Goal: Information Seeking & Learning: Learn about a topic

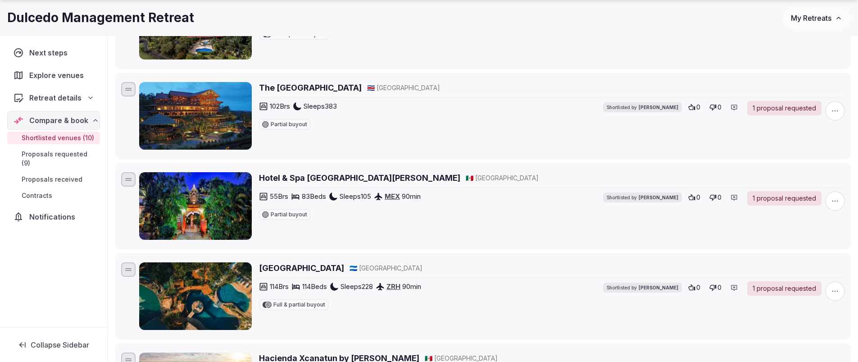
scroll to position [212, 0]
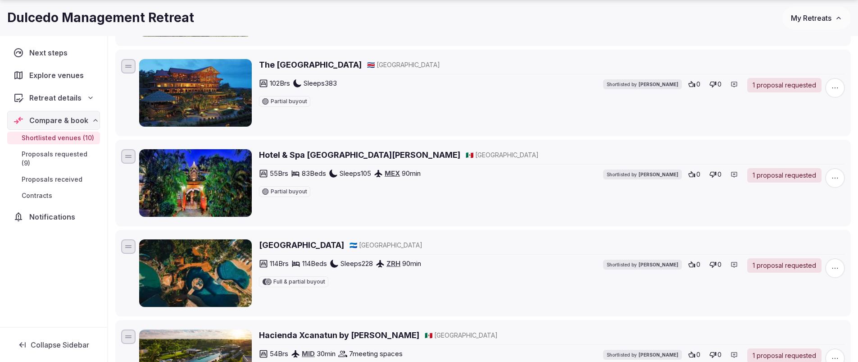
click at [301, 245] on h2 "[GEOGRAPHIC_DATA]" at bounding box center [301, 244] width 85 height 11
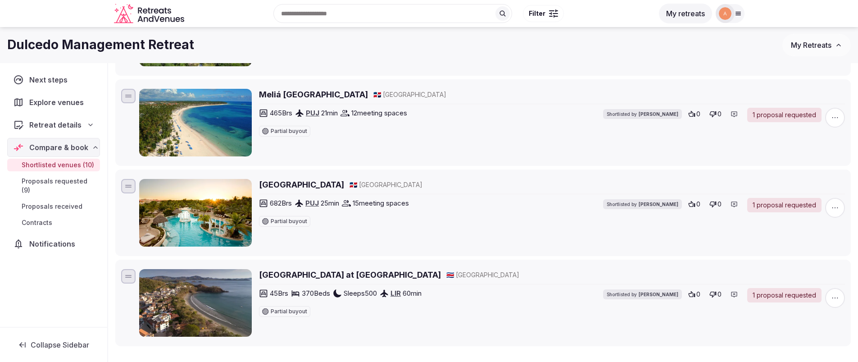
scroll to position [671, 0]
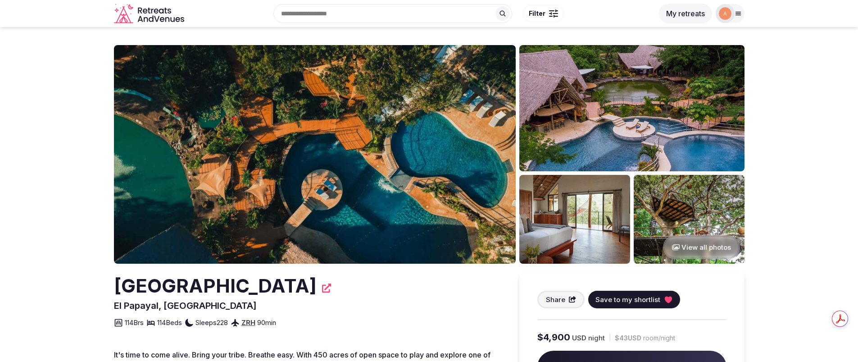
click at [585, 122] on img at bounding box center [631, 108] width 225 height 126
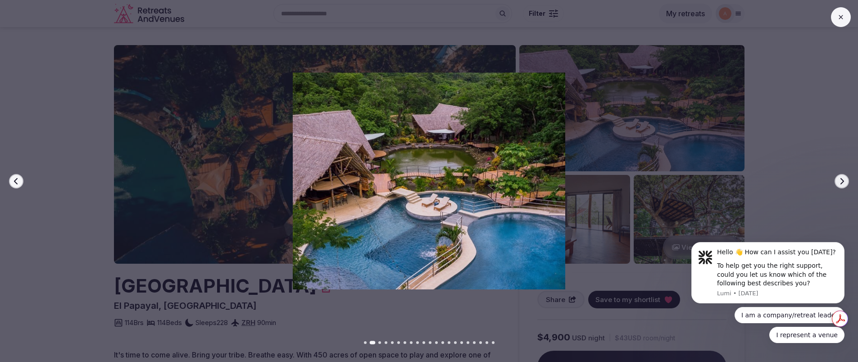
click at [810, 166] on div at bounding box center [425, 180] width 865 height 217
click at [840, 184] on icon "button" at bounding box center [842, 180] width 4 height 6
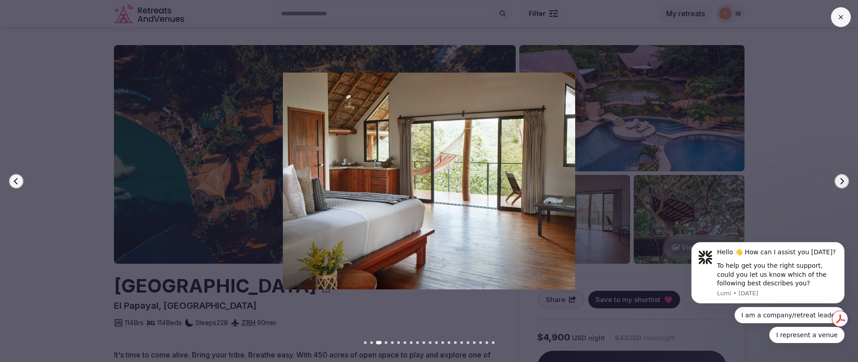
click at [840, 184] on icon "button" at bounding box center [842, 180] width 4 height 6
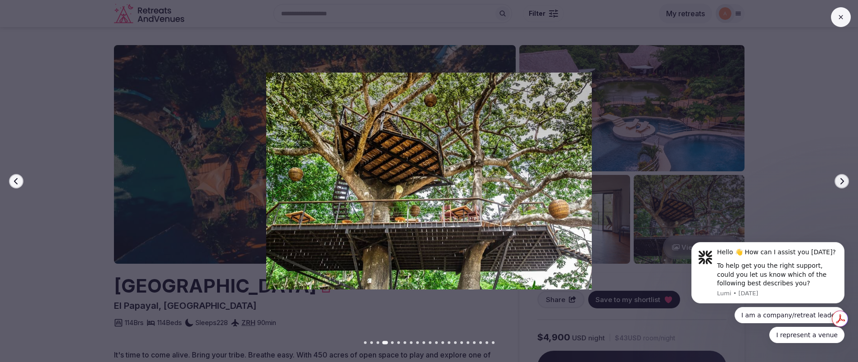
click at [840, 184] on icon "button" at bounding box center [842, 180] width 4 height 6
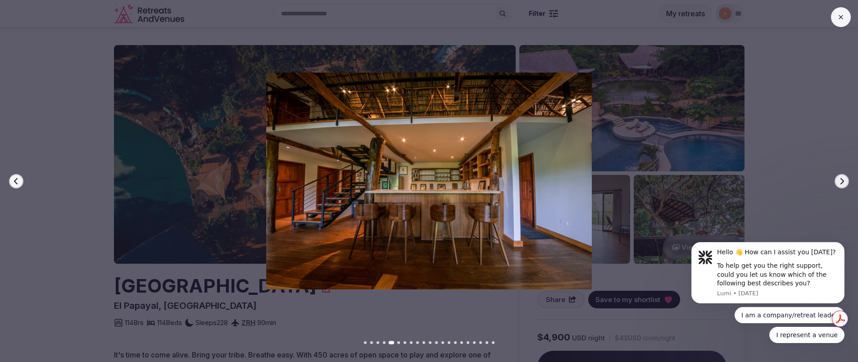
click at [840, 184] on icon "button" at bounding box center [842, 180] width 4 height 6
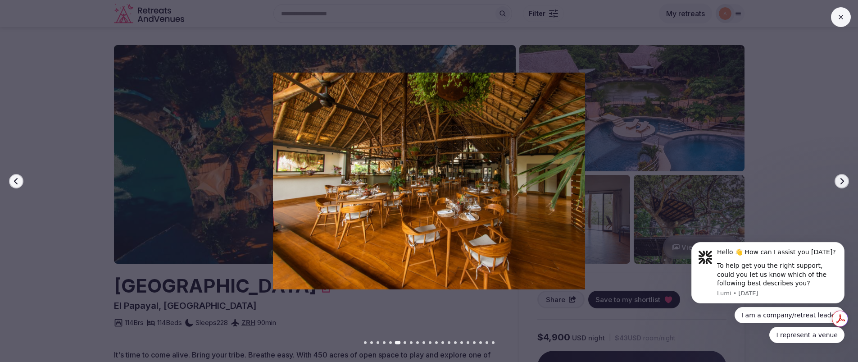
click at [842, 180] on icon "button" at bounding box center [842, 180] width 4 height 6
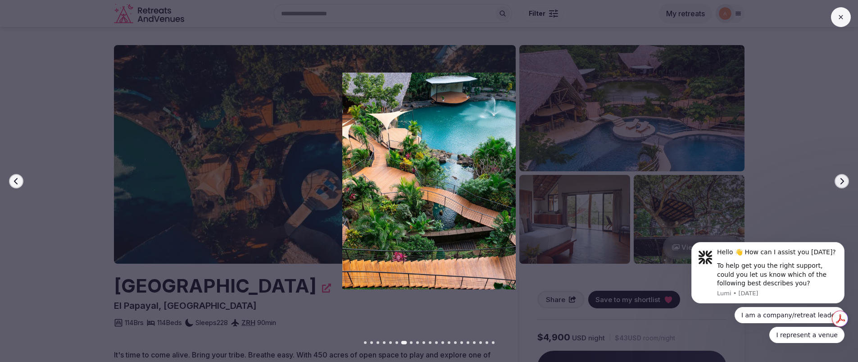
click at [840, 16] on icon at bounding box center [840, 17] width 4 height 4
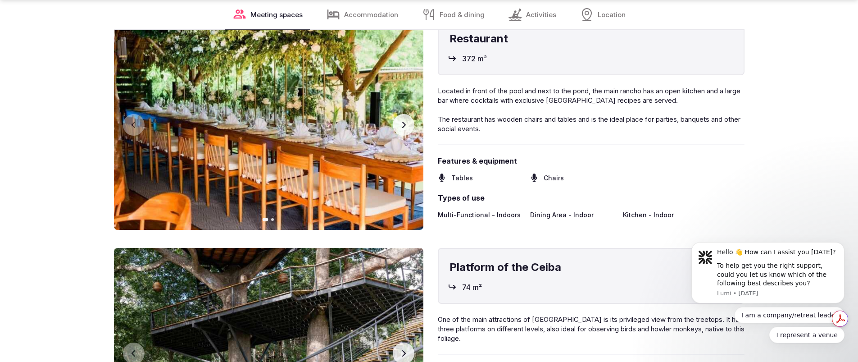
scroll to position [1716, 0]
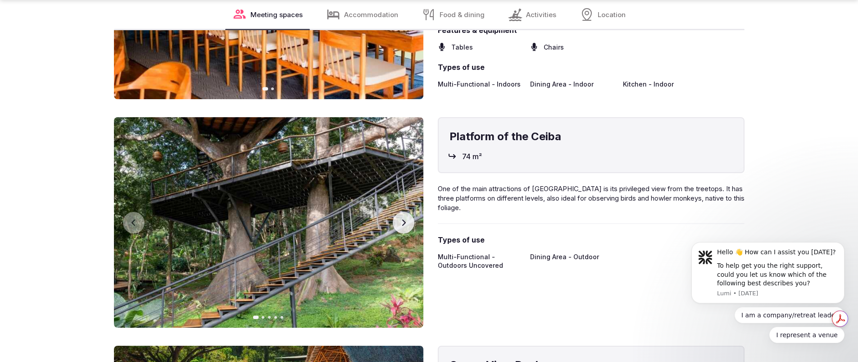
click at [403, 225] on icon "button" at bounding box center [403, 222] width 7 height 7
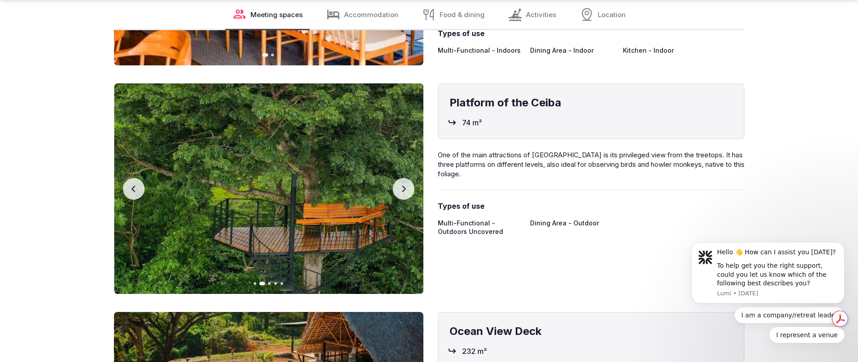
scroll to position [1767, 0]
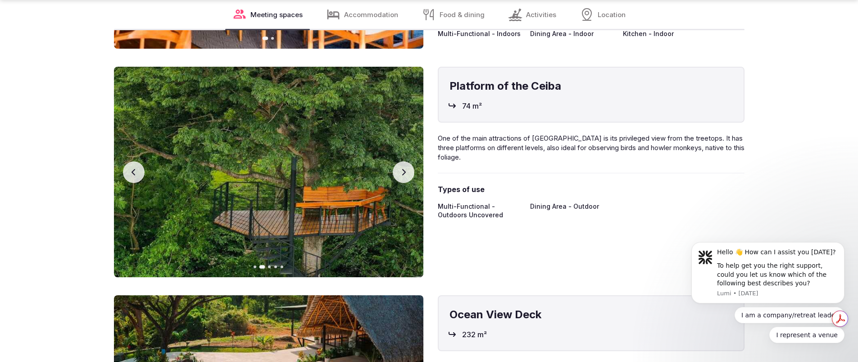
click at [410, 176] on button "Next slide" at bounding box center [404, 172] width 22 height 22
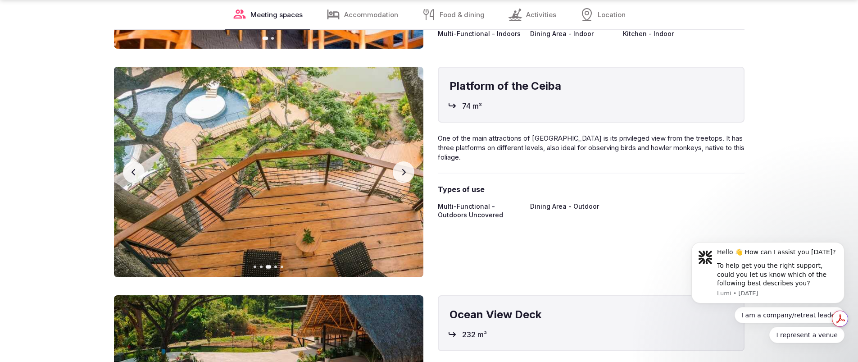
click at [405, 173] on icon "button" at bounding box center [403, 171] width 7 height 7
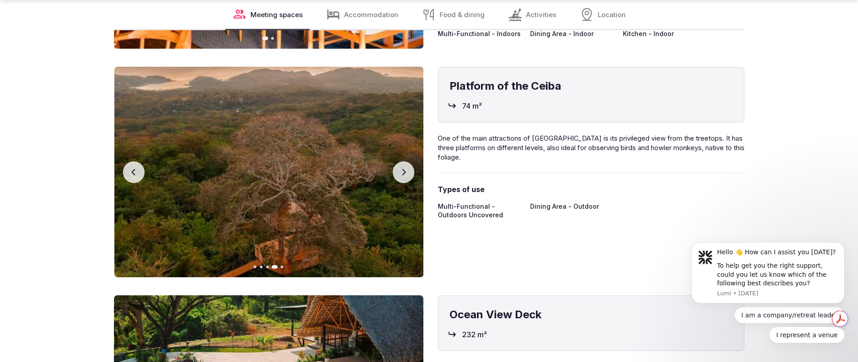
click at [405, 173] on icon "button" at bounding box center [403, 171] width 7 height 7
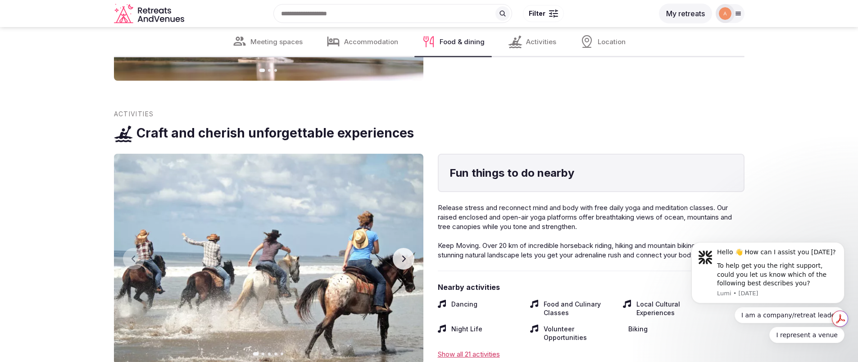
scroll to position [3753, 0]
